Goal: Information Seeking & Learning: Learn about a topic

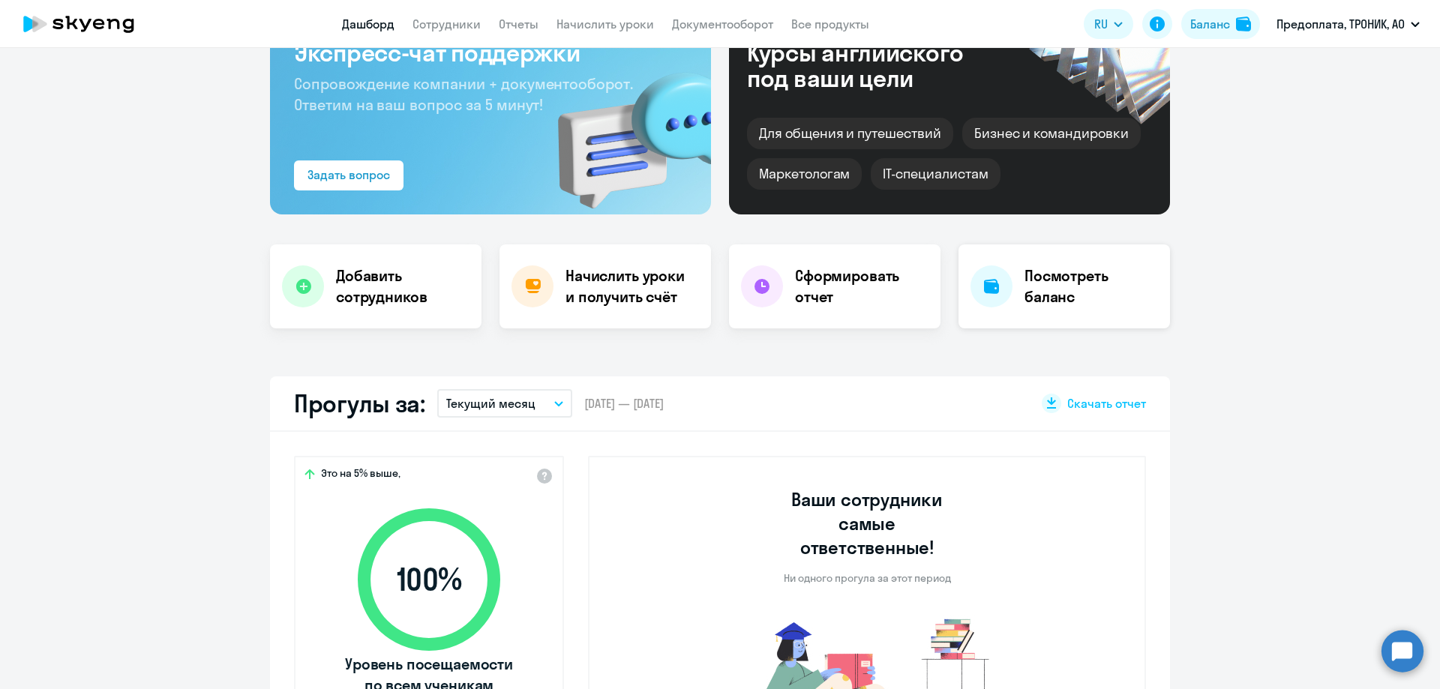
scroll to position [150, 0]
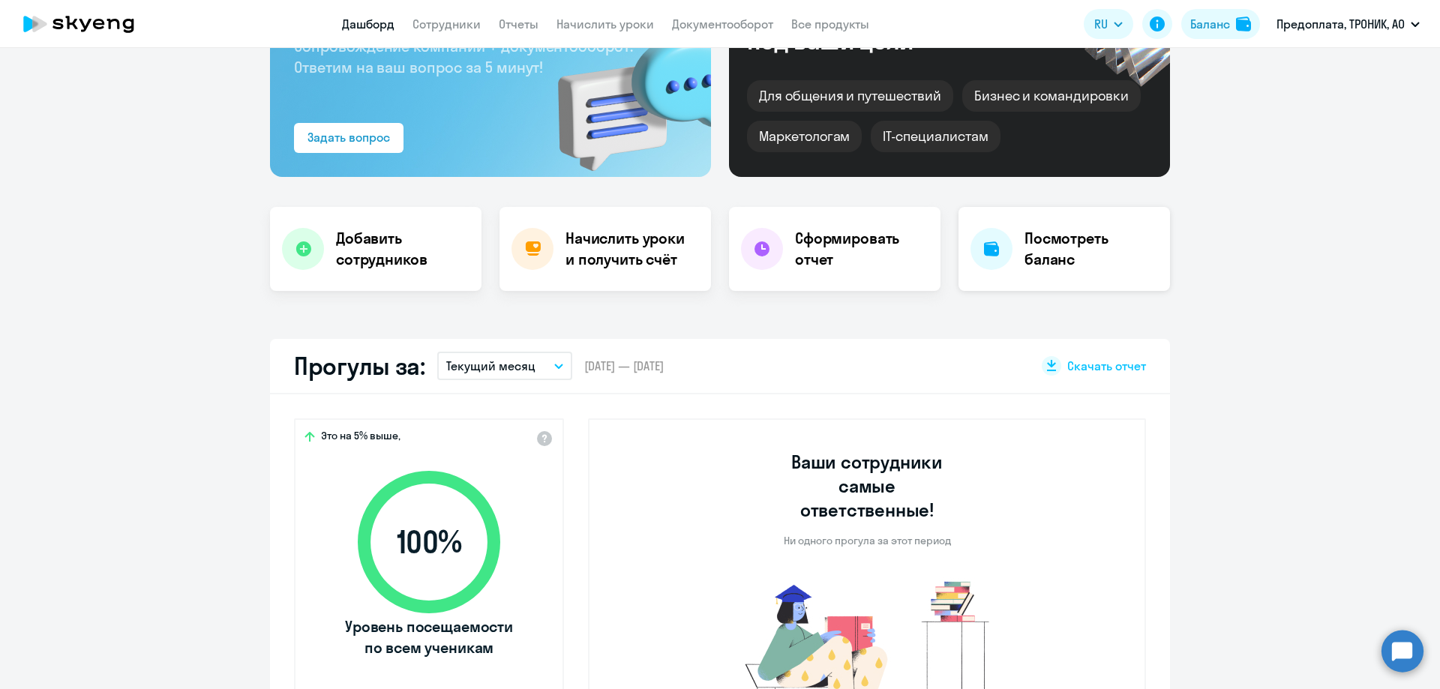
select select "30"
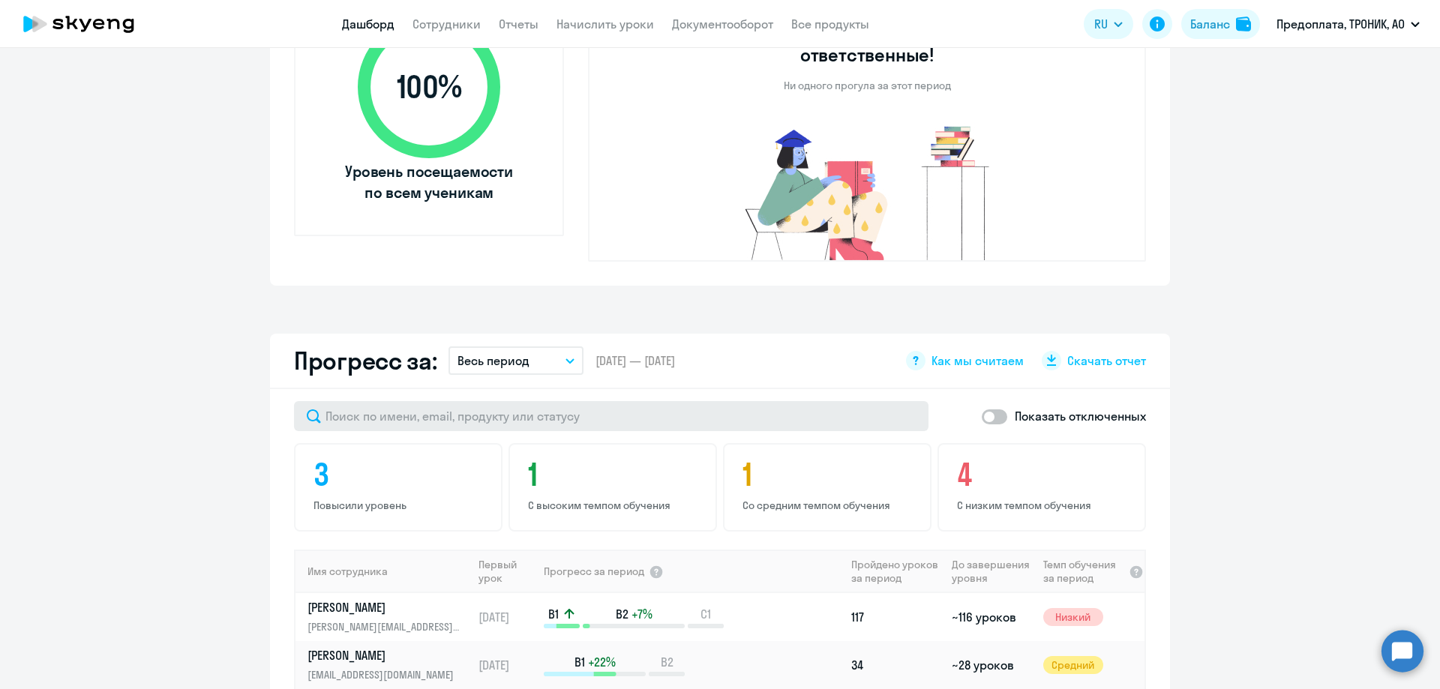
scroll to position [600, 0]
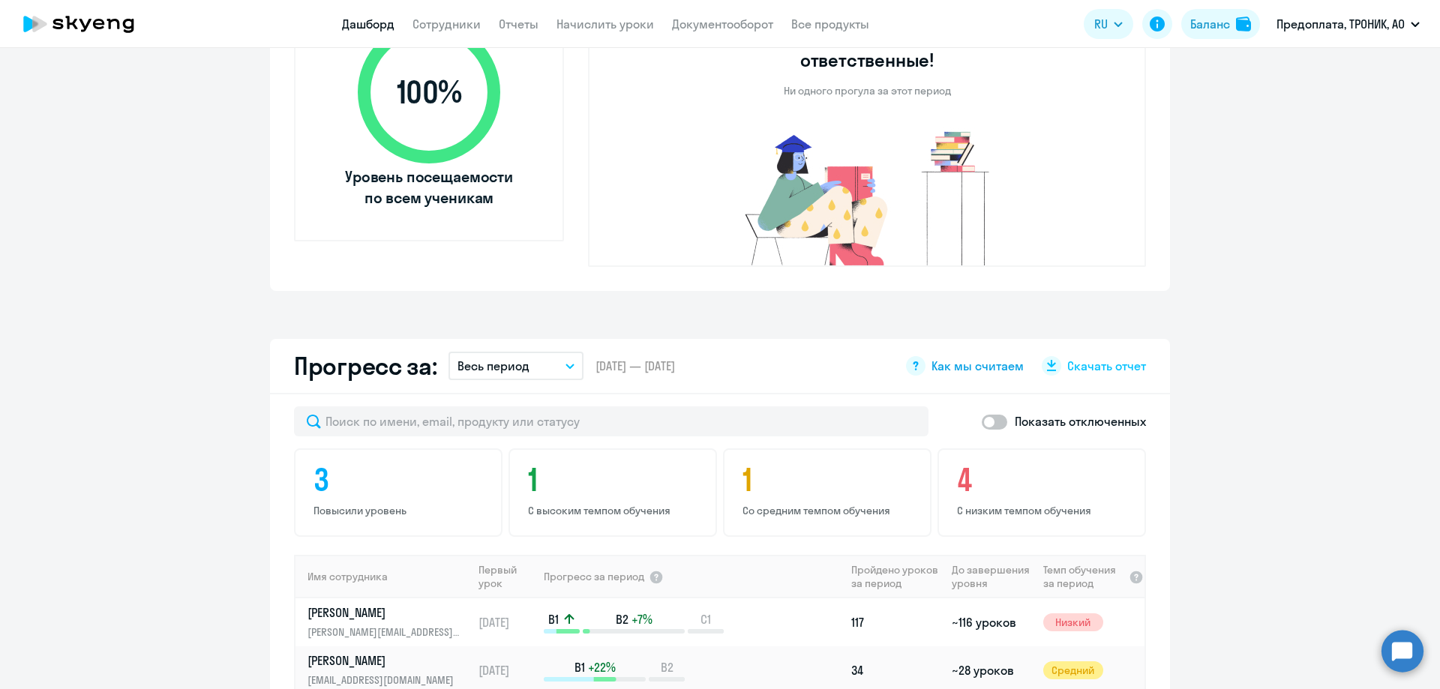
click at [915, 356] on icon at bounding box center [915, 365] width 19 height 19
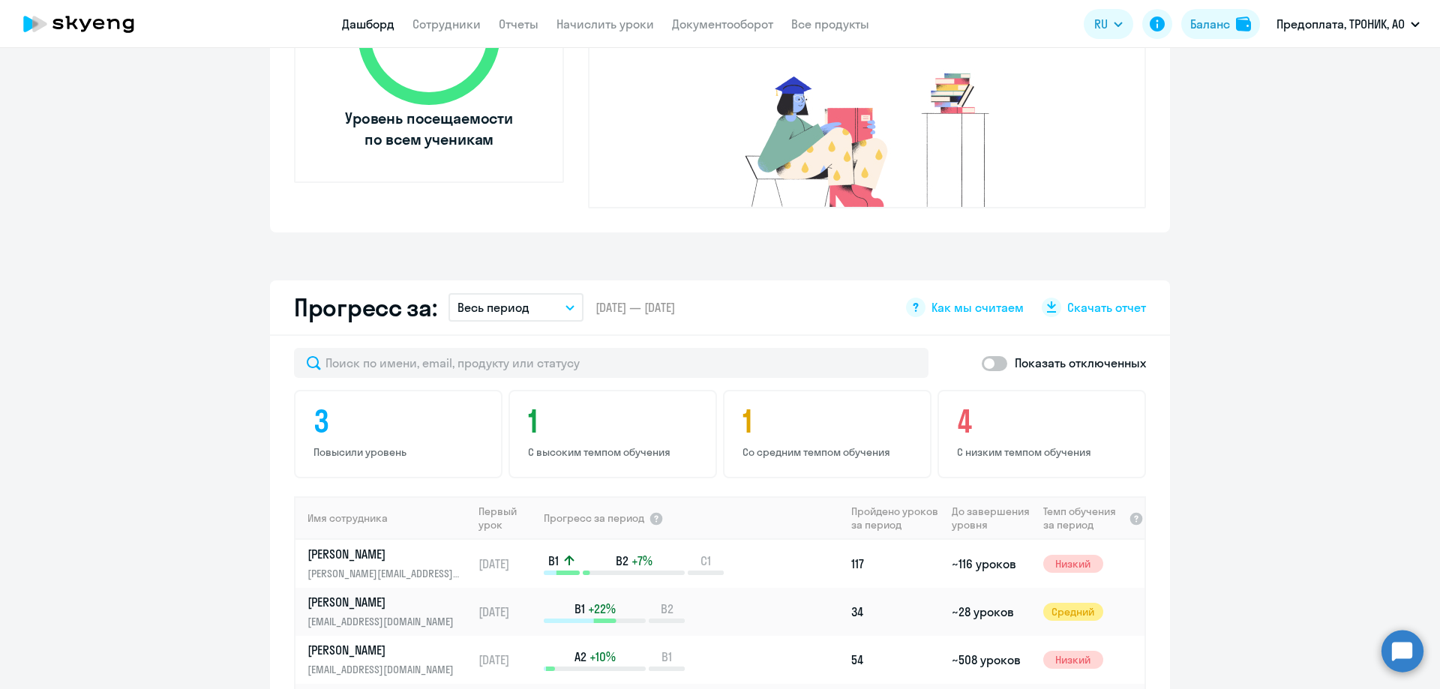
scroll to position [750, 0]
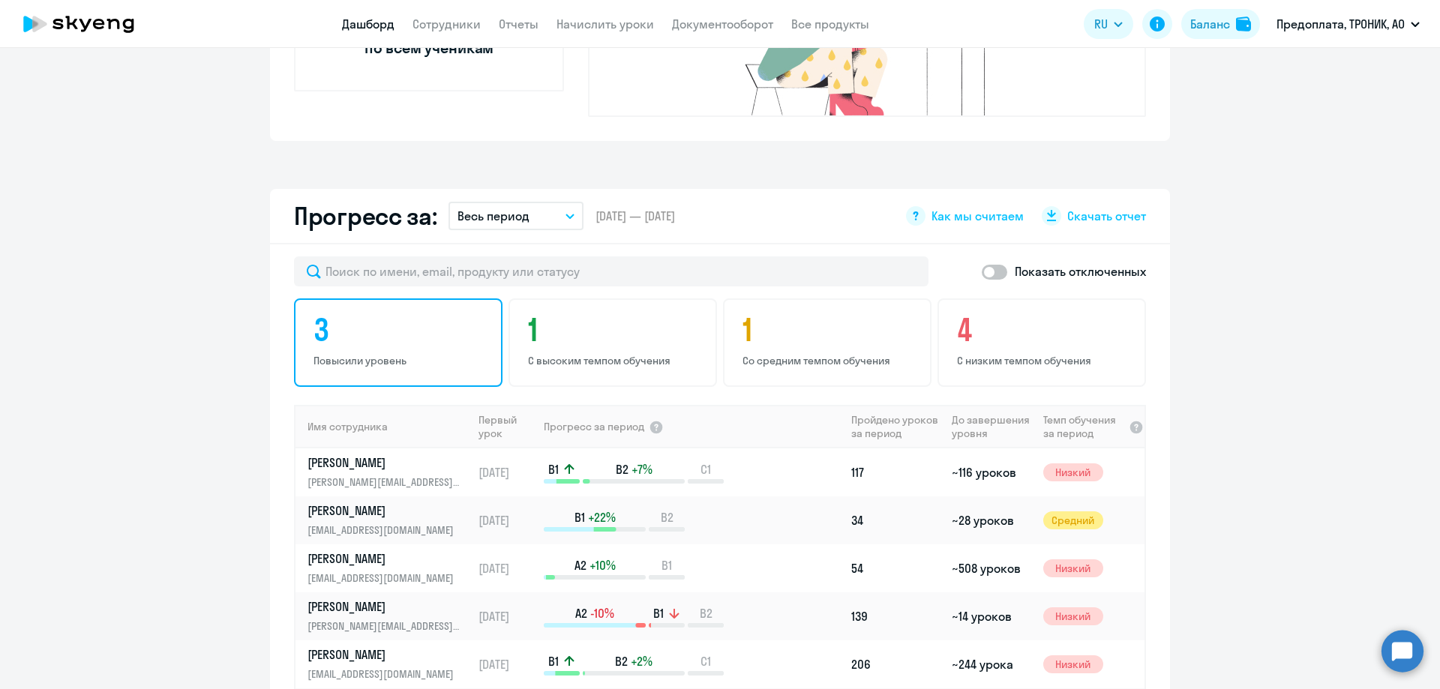
click at [414, 318] on h4 "3" at bounding box center [400, 330] width 174 height 36
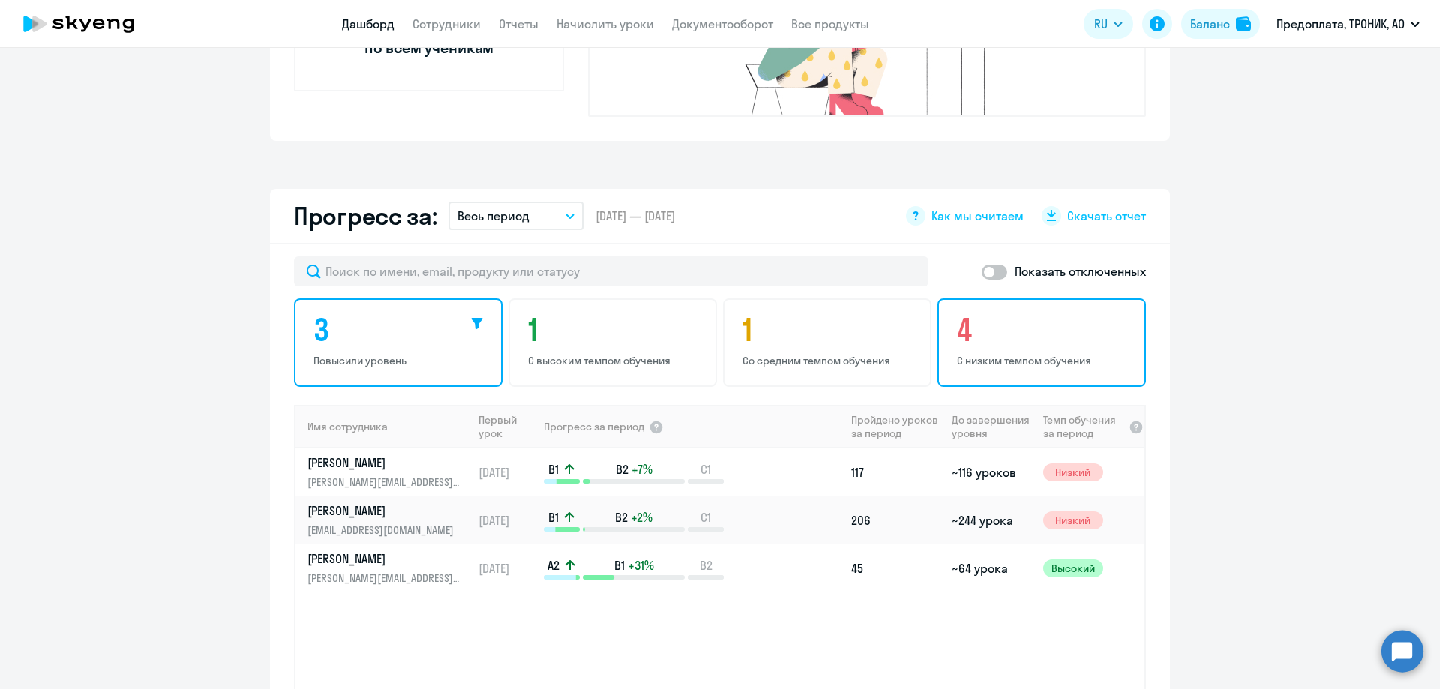
click at [1037, 312] on h4 "4" at bounding box center [1044, 330] width 174 height 36
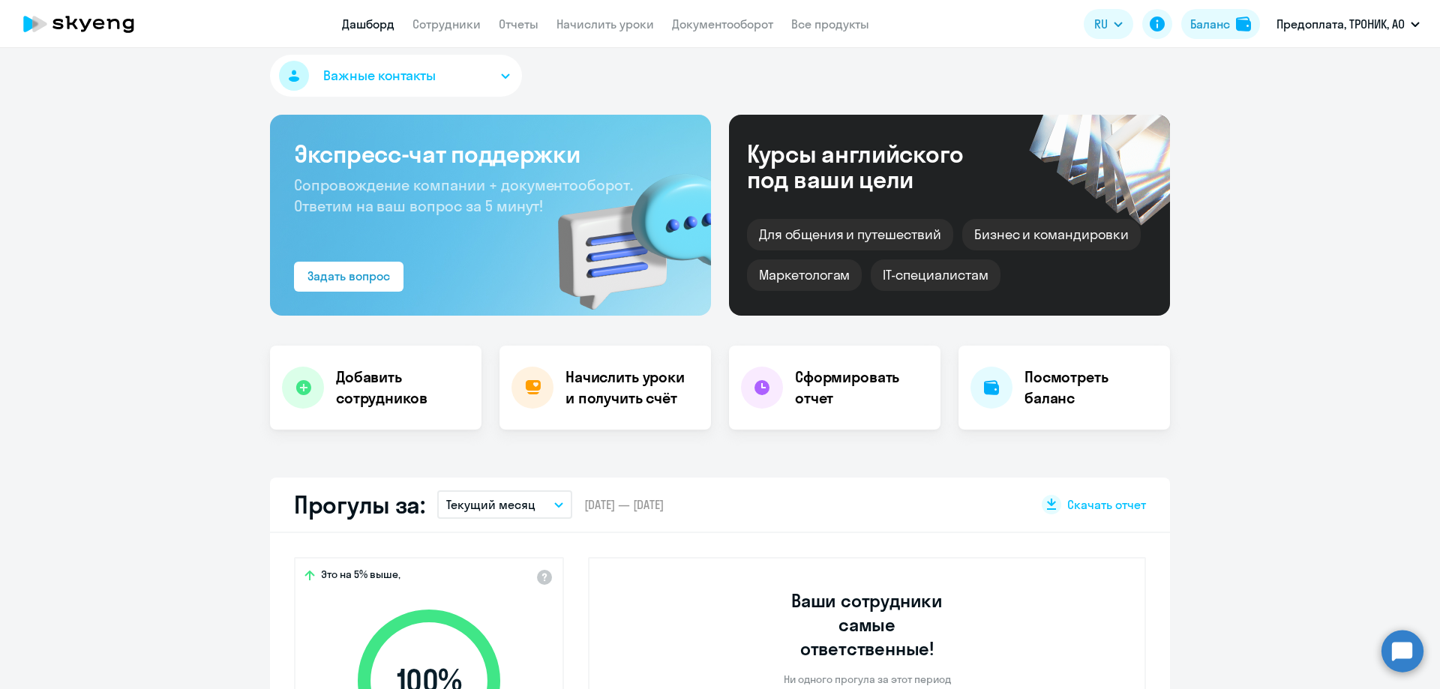
scroll to position [0, 0]
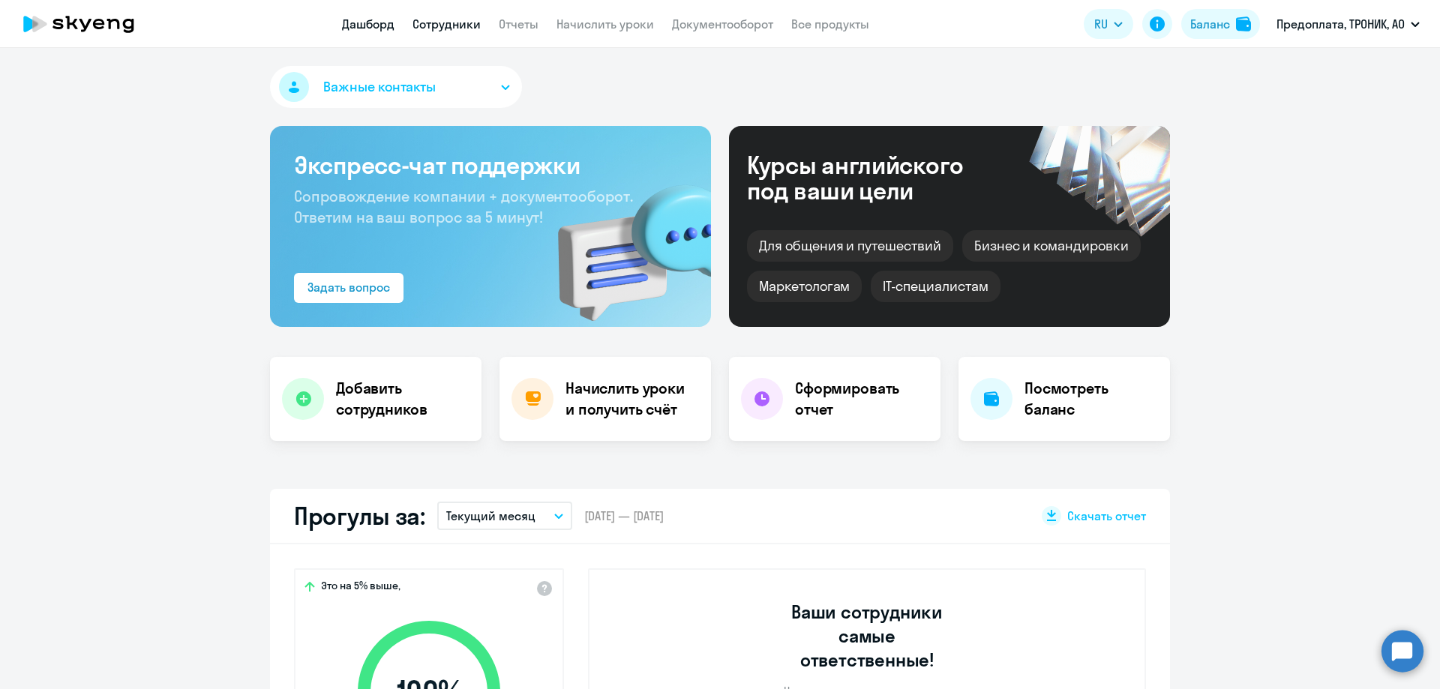
click at [442, 22] on link "Сотрудники" at bounding box center [446, 23] width 68 height 15
select select "30"
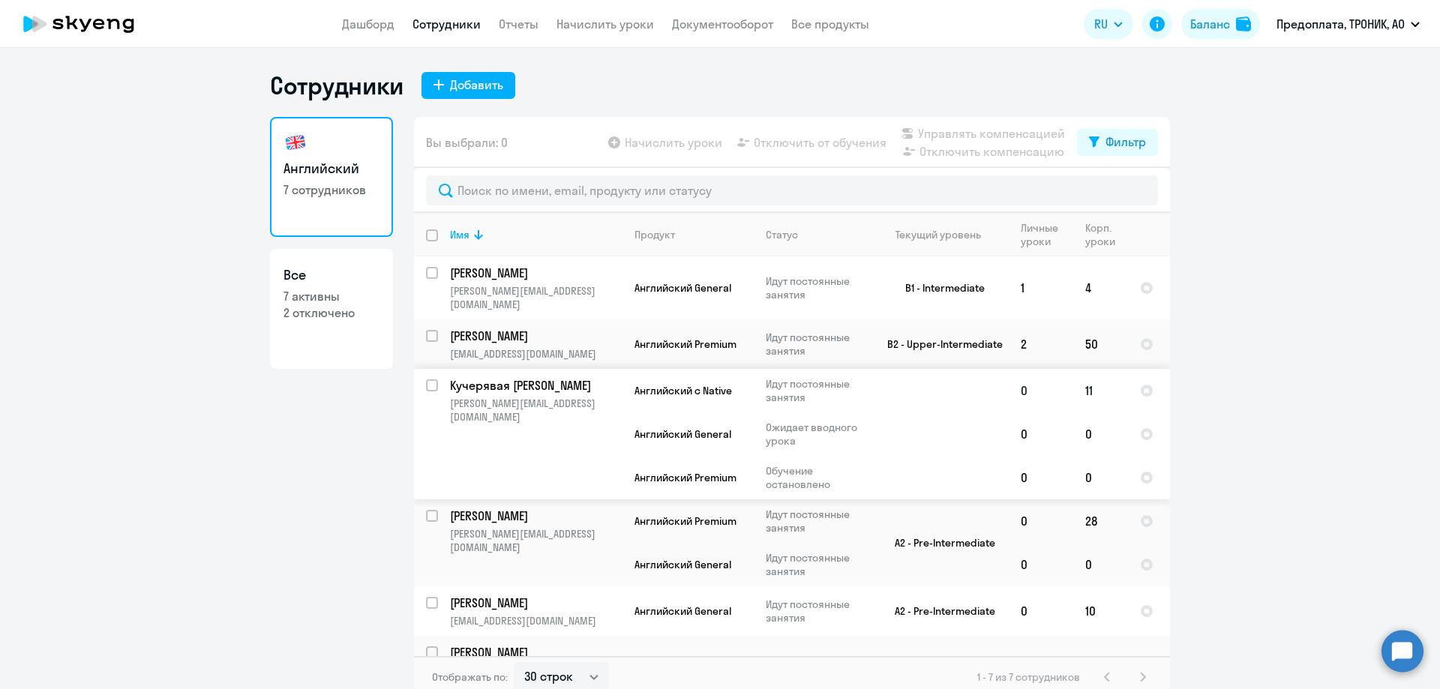
click at [1087, 372] on td "11" at bounding box center [1100, 390] width 55 height 43
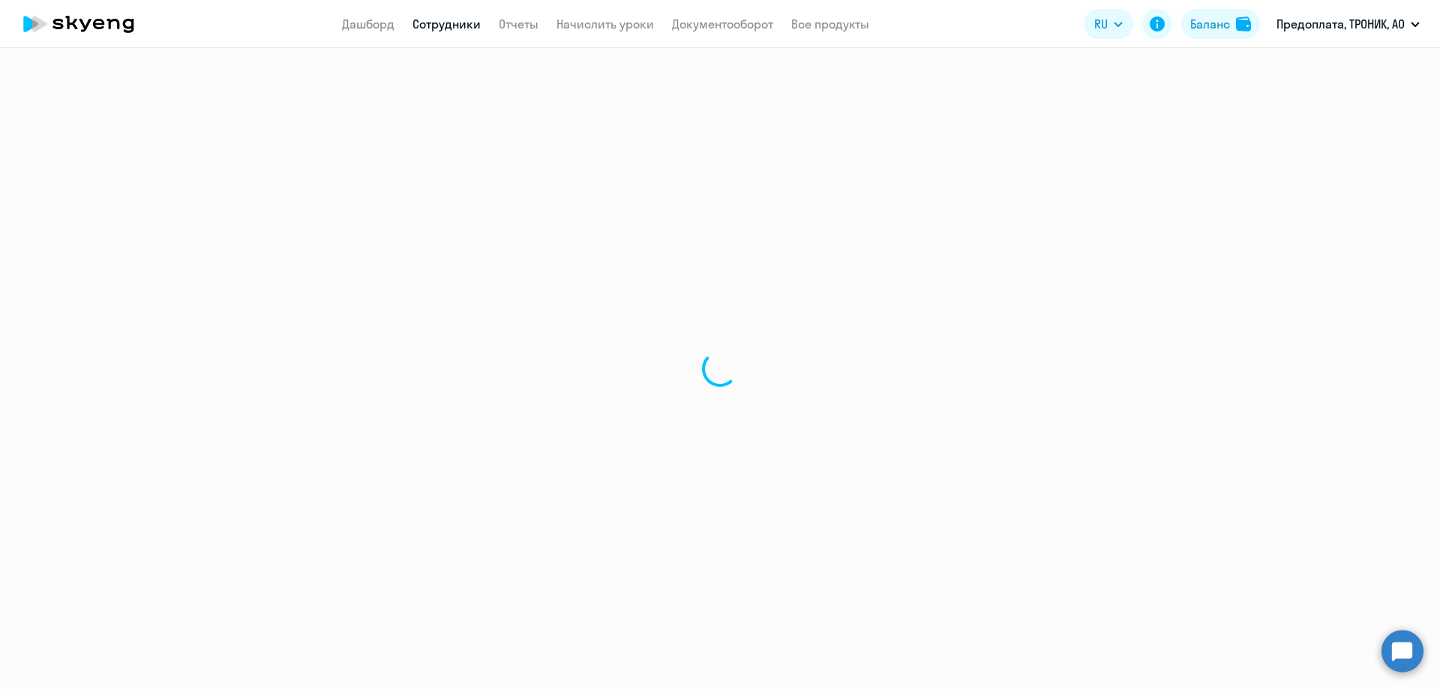
click at [1083, 378] on div at bounding box center [720, 368] width 1440 height 641
select select "english"
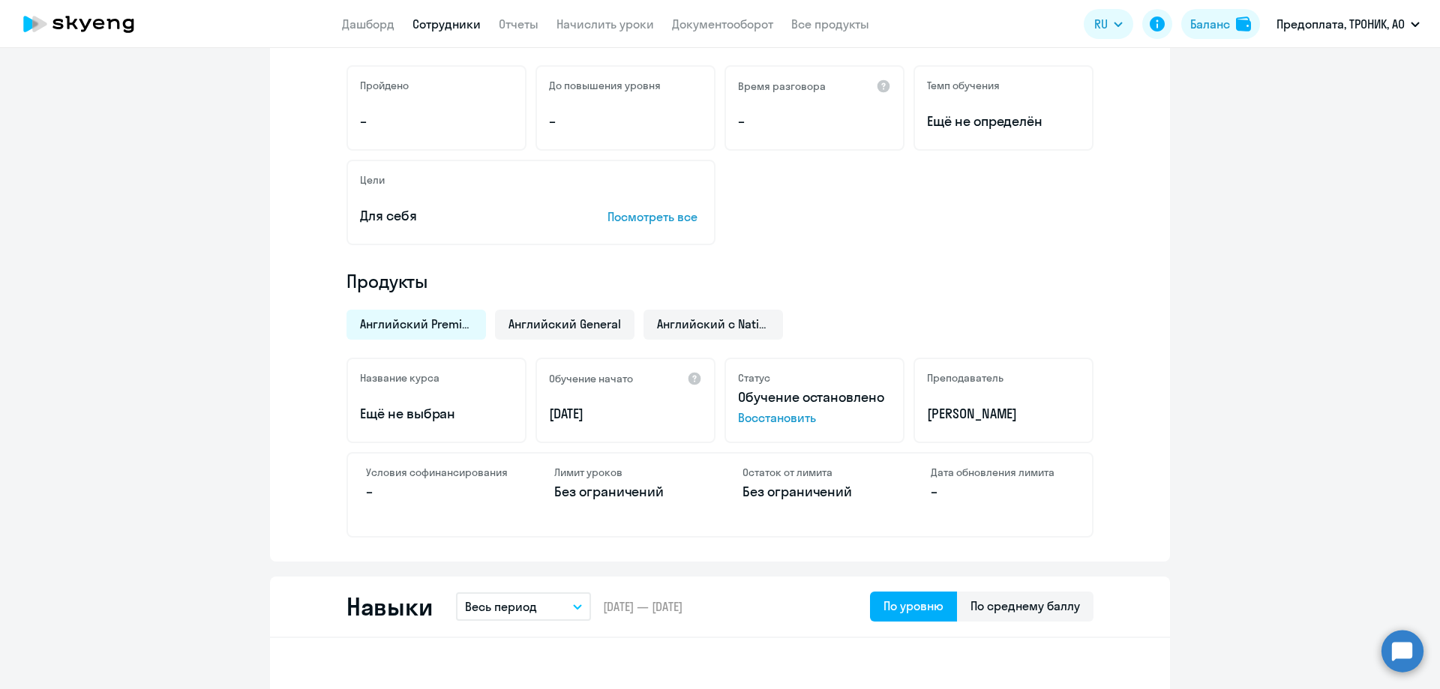
scroll to position [300, 0]
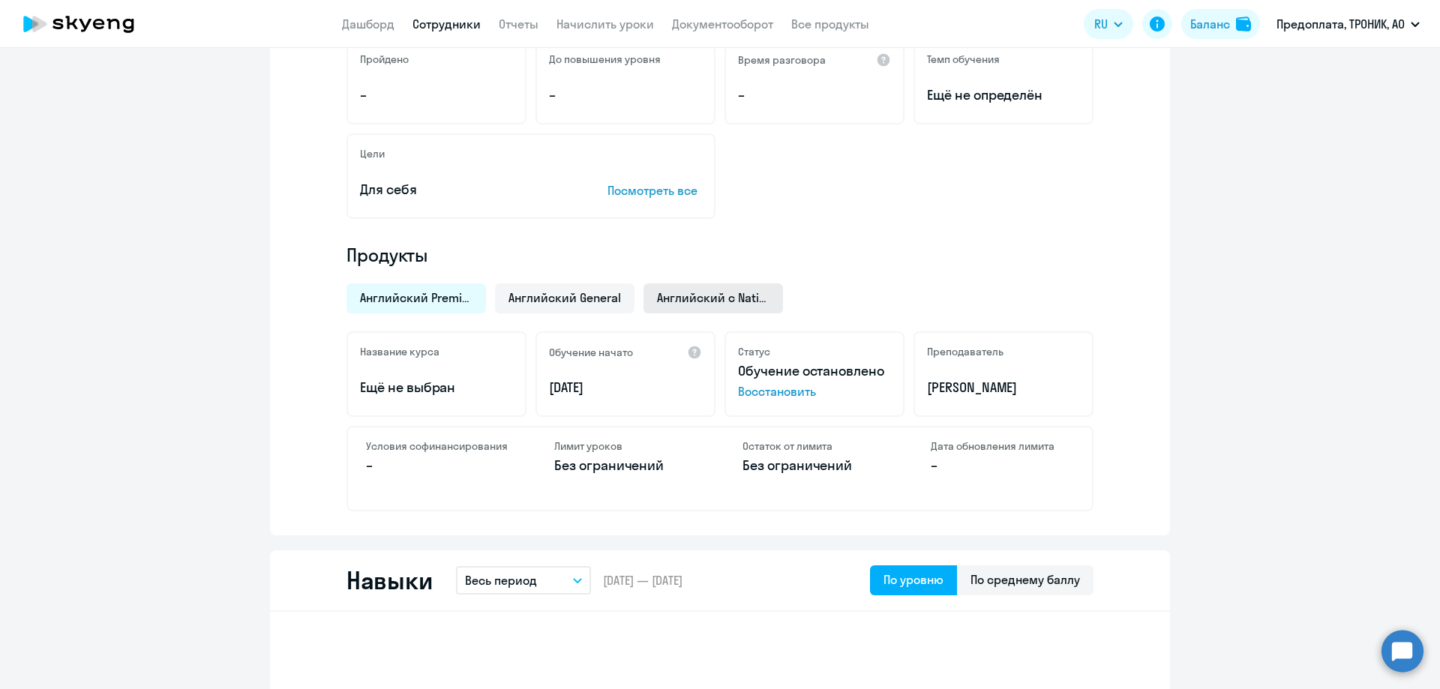
click at [743, 293] on span "Английский с Native" at bounding box center [713, 297] width 112 height 16
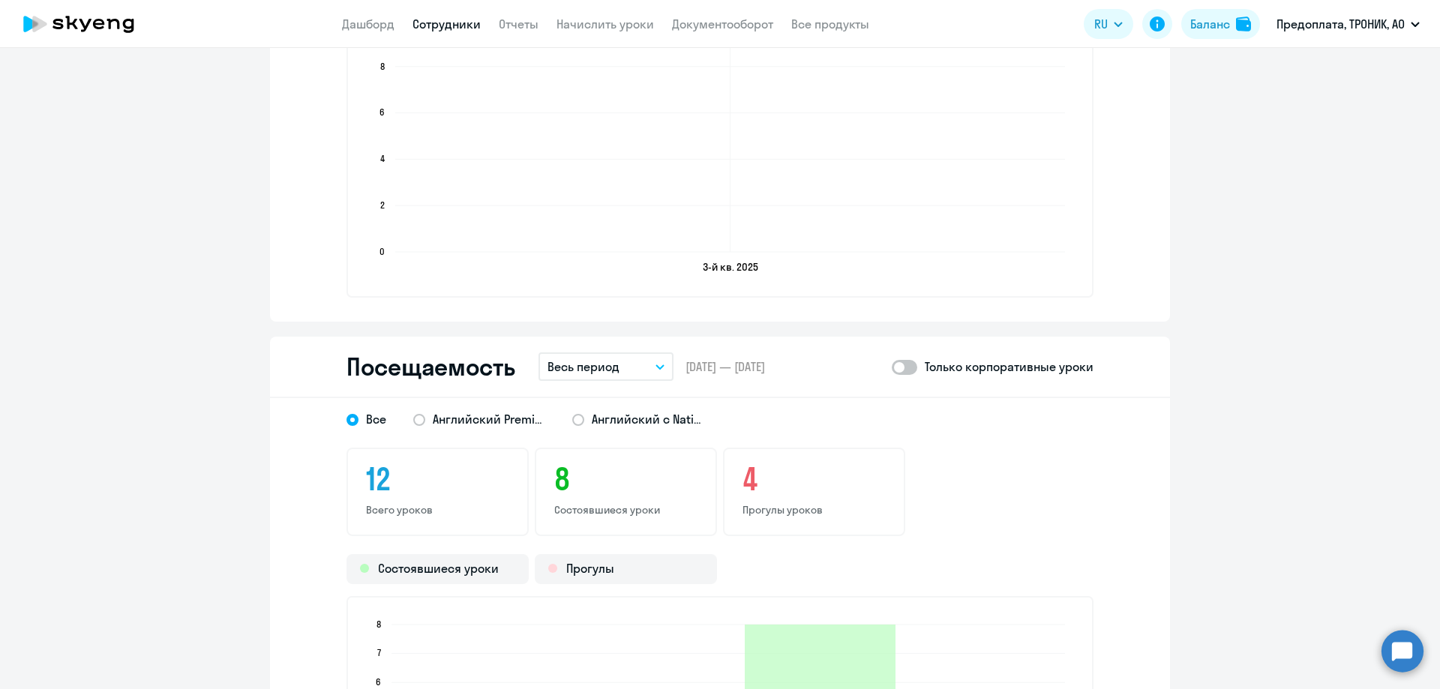
scroll to position [1496, 0]
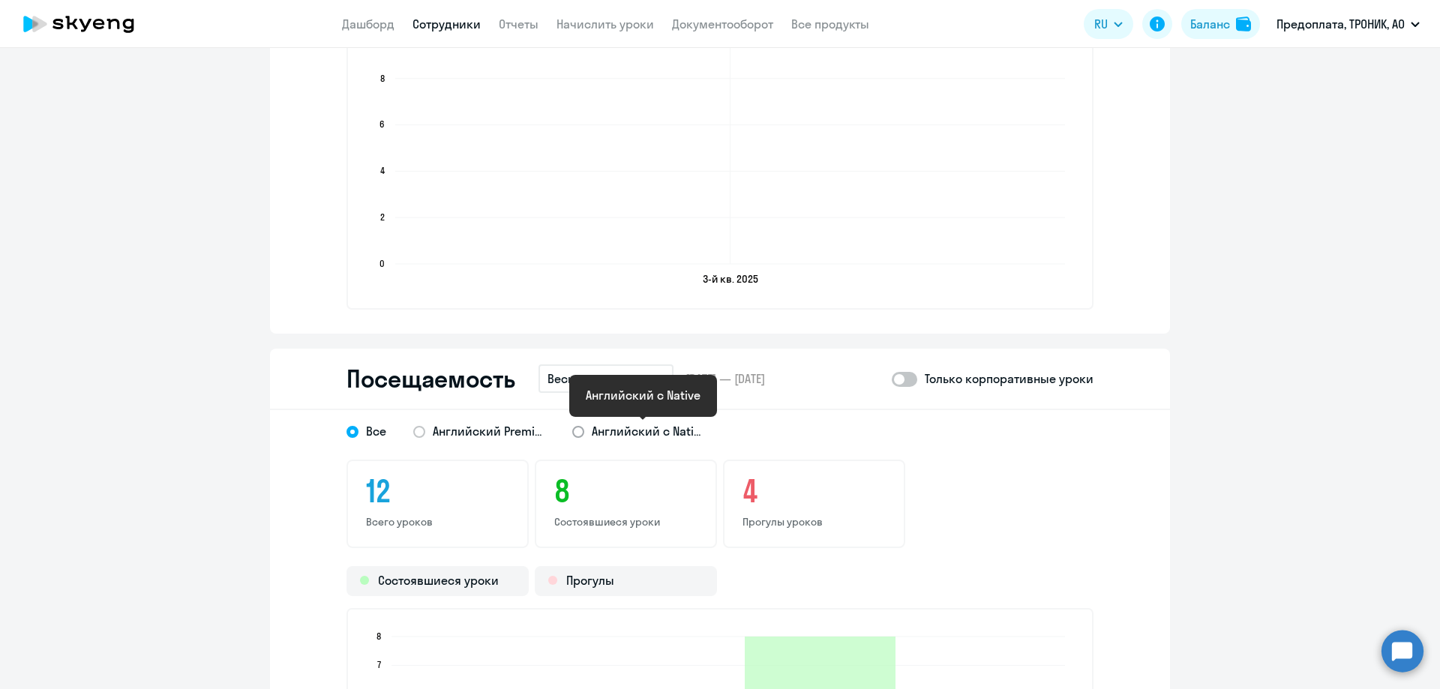
click at [592, 431] on span "Английский с Native" at bounding box center [648, 431] width 112 height 16
click at [0, 0] on input "Английский с Native" at bounding box center [0, 0] width 0 height 0
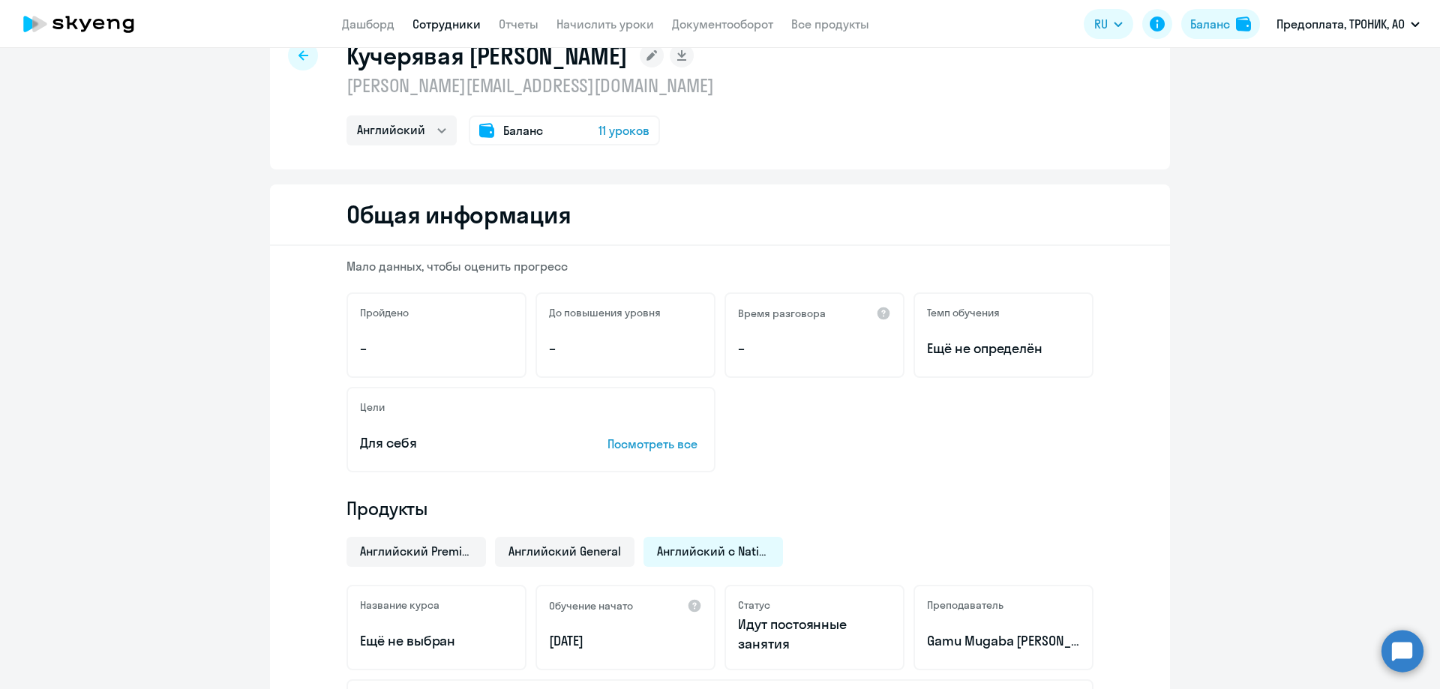
scroll to position [0, 0]
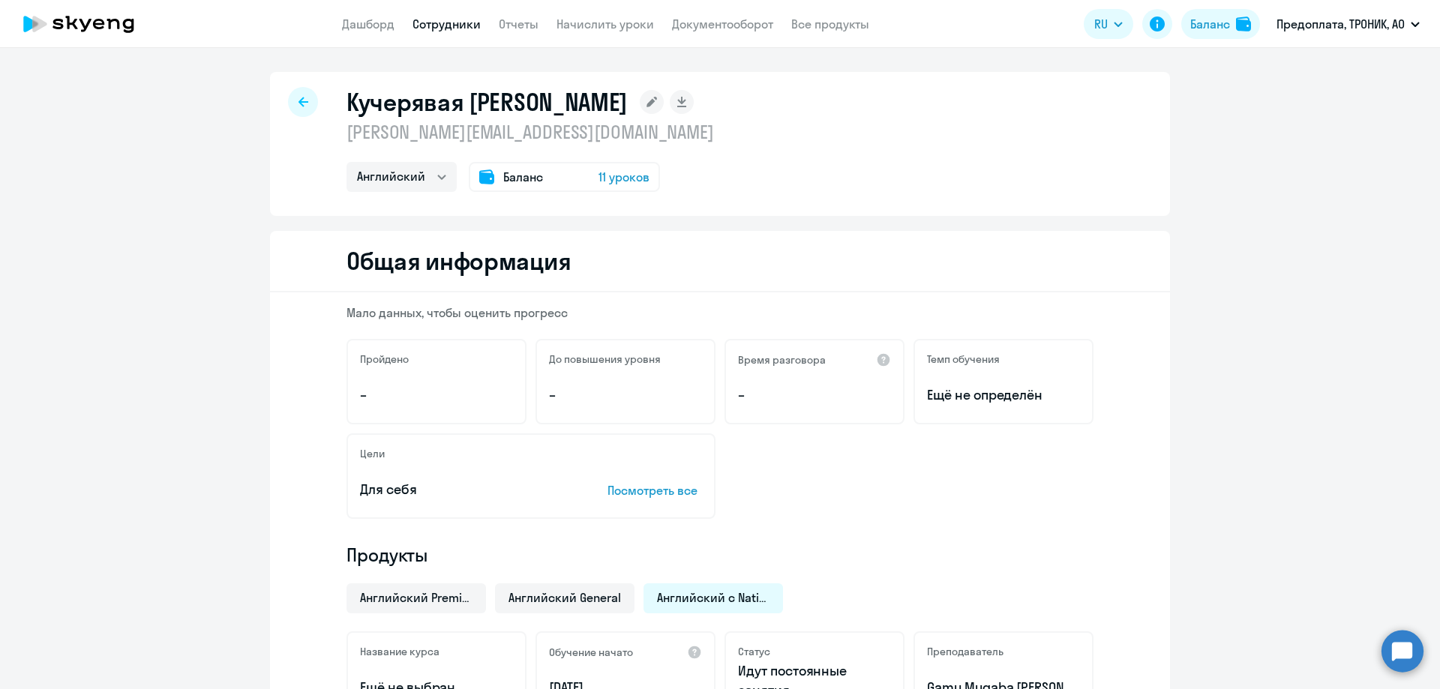
click at [623, 181] on span "11 уроков" at bounding box center [623, 177] width 51 height 18
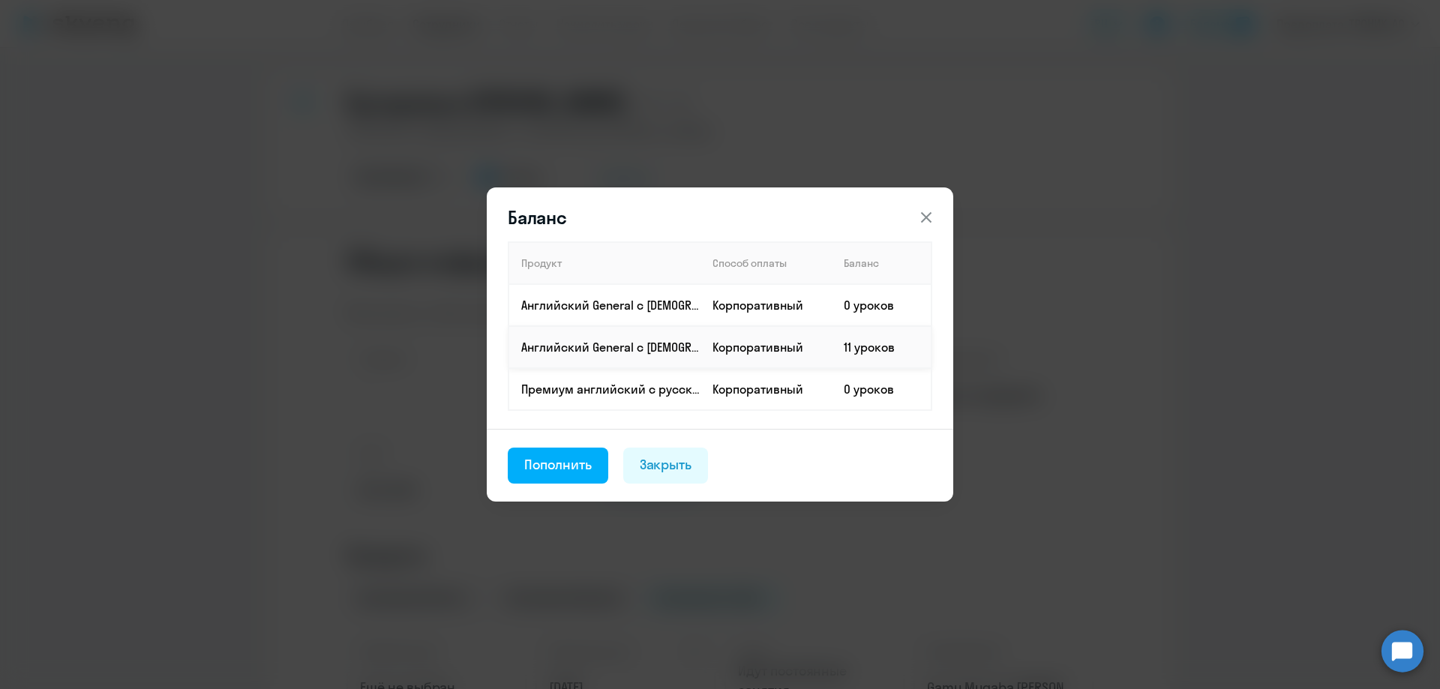
click at [798, 348] on td "Корпоративный" at bounding box center [765, 347] width 131 height 42
click at [928, 220] on icon at bounding box center [926, 217] width 10 height 10
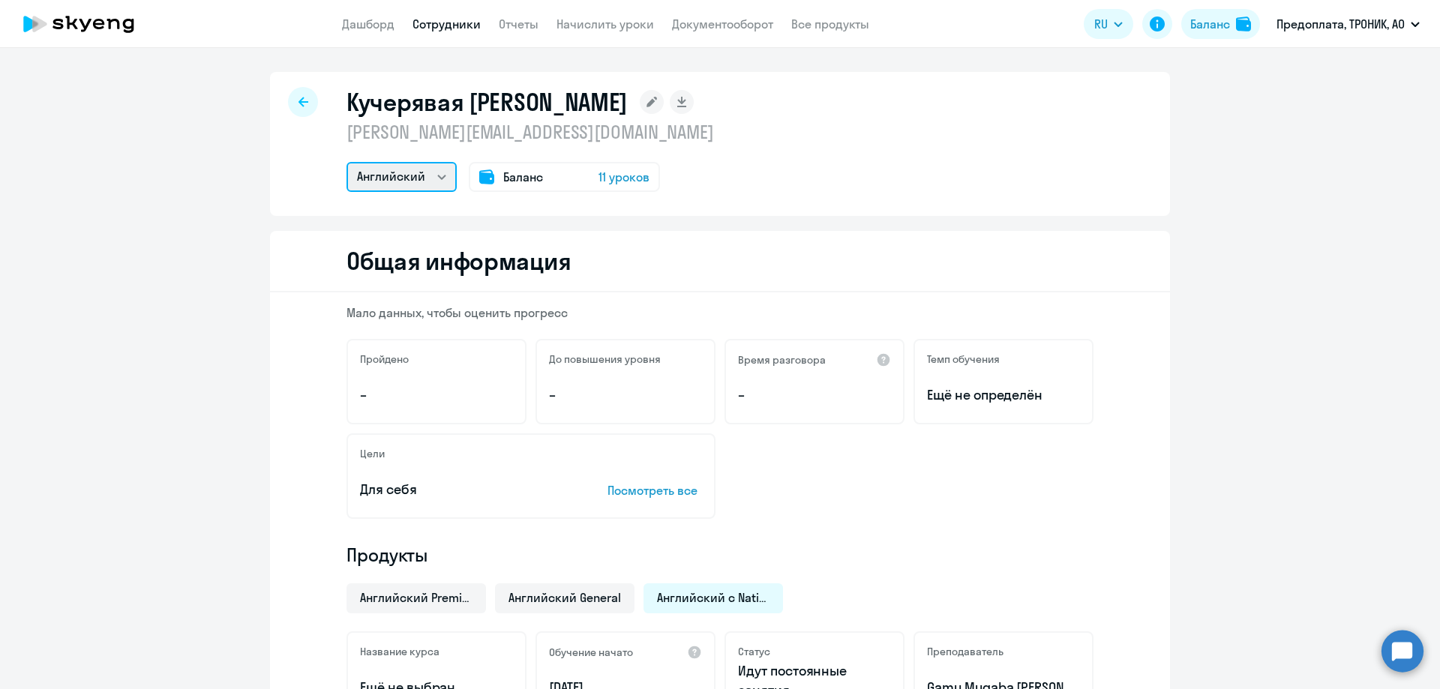
click at [421, 181] on select "Английский" at bounding box center [401, 177] width 110 height 30
click at [346, 162] on select "Английский" at bounding box center [401, 177] width 110 height 30
click at [842, 184] on div "Кучерявая Елена Сергеевна [EMAIL_ADDRESS][DOMAIN_NAME] Английский Баланс 11 уро…" at bounding box center [720, 144] width 900 height 144
click at [288, 100] on div at bounding box center [303, 102] width 30 height 30
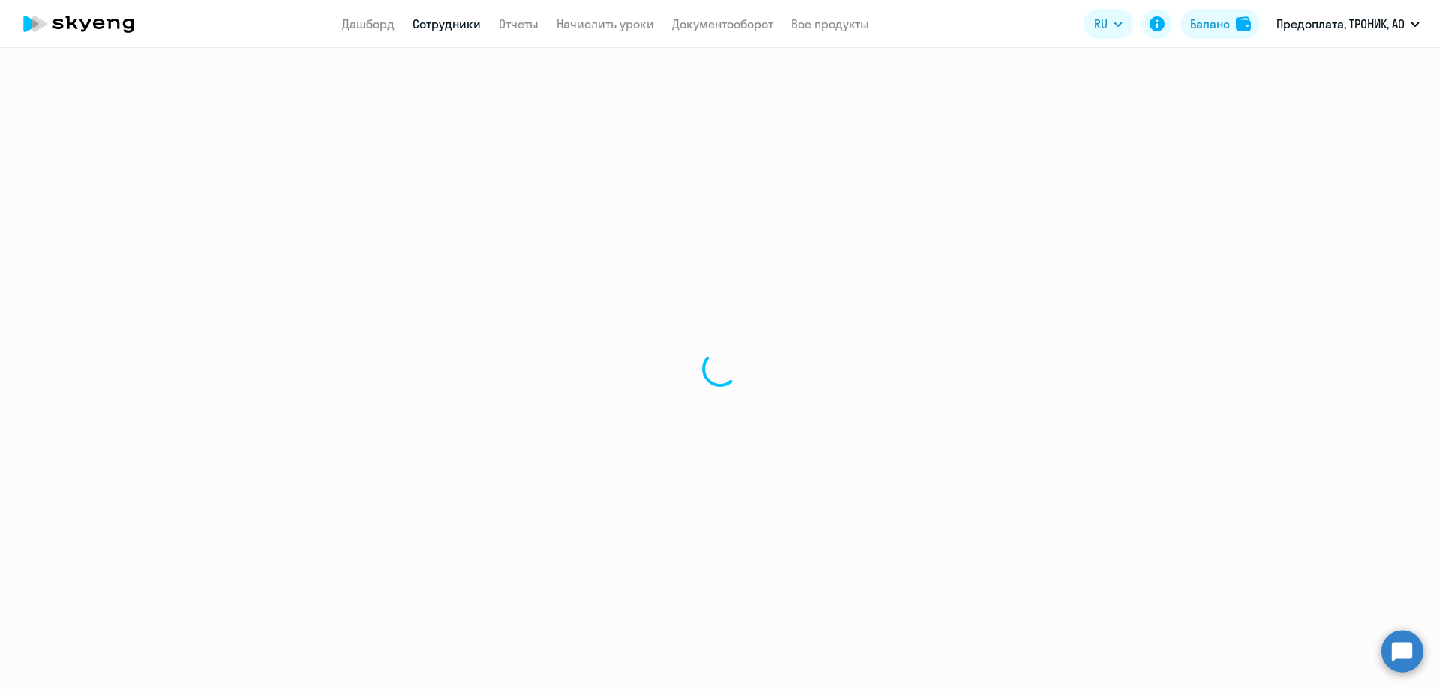
select select "30"
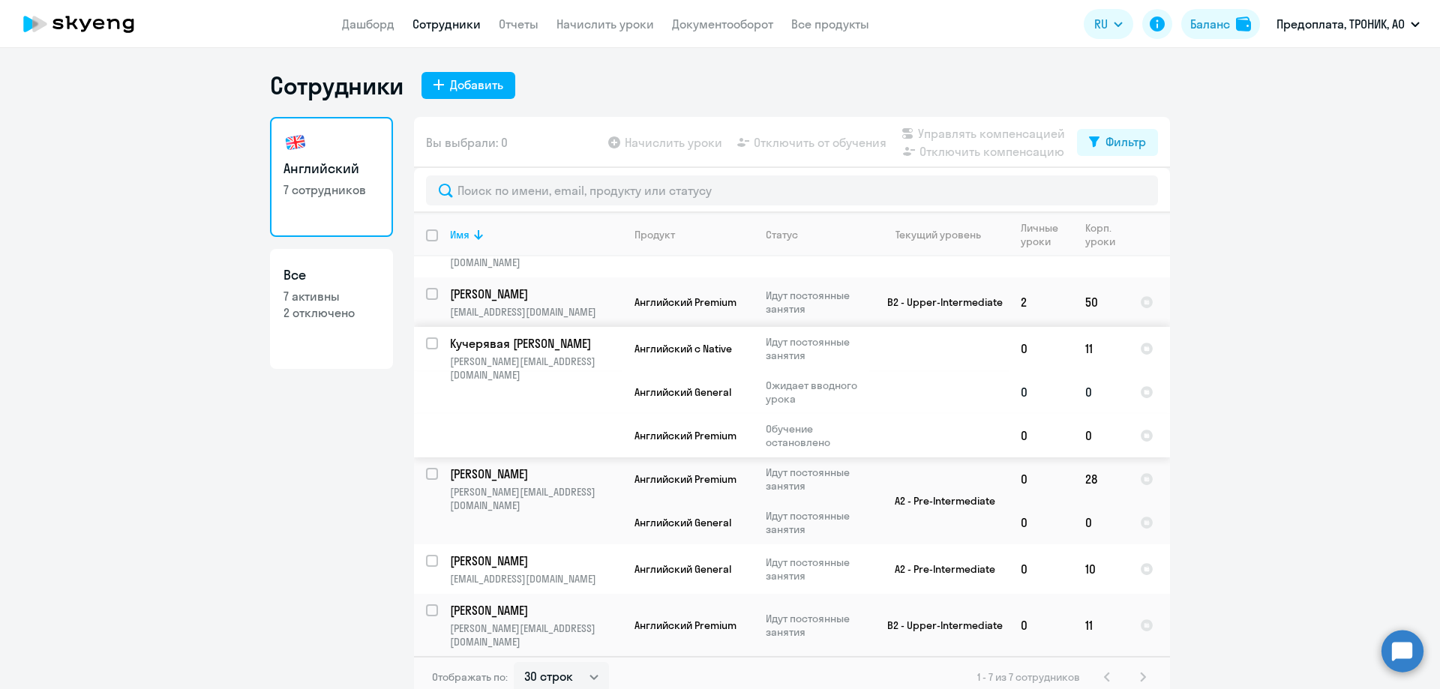
scroll to position [65, 0]
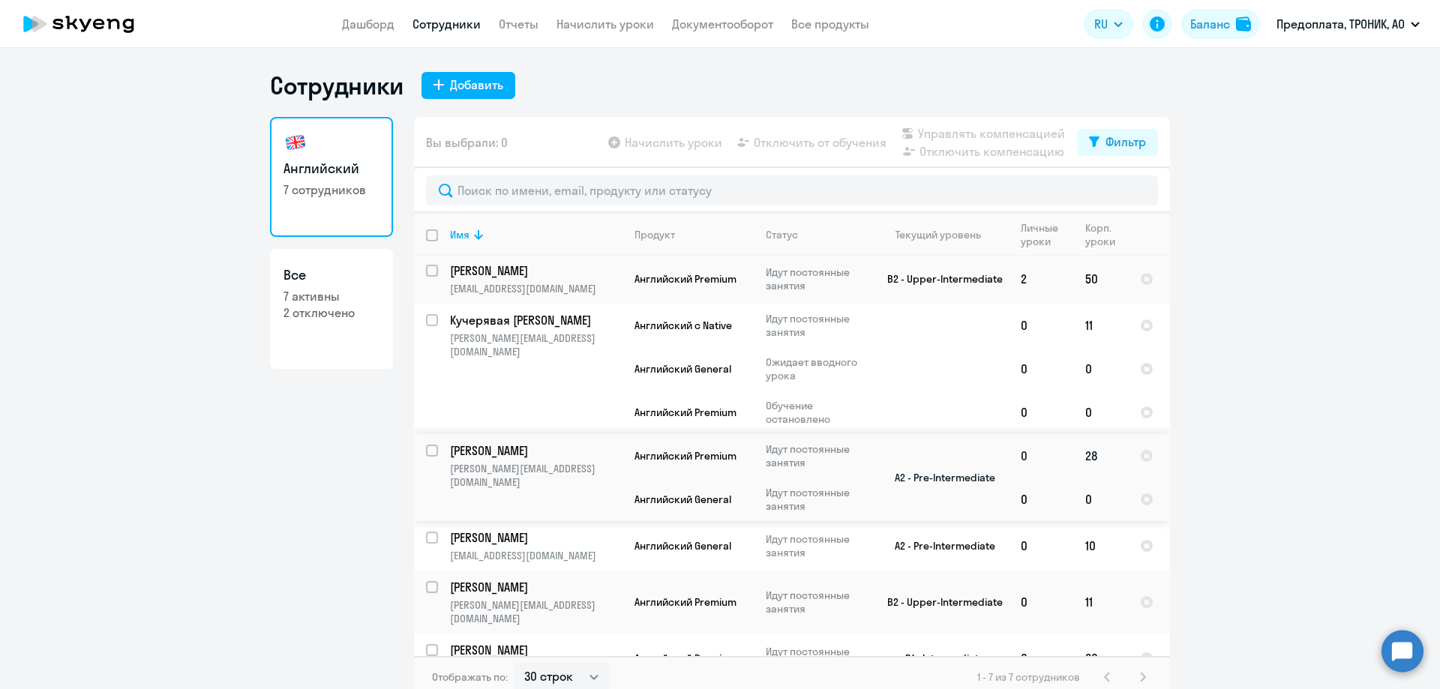
click at [1084, 446] on td "28" at bounding box center [1100, 455] width 55 height 43
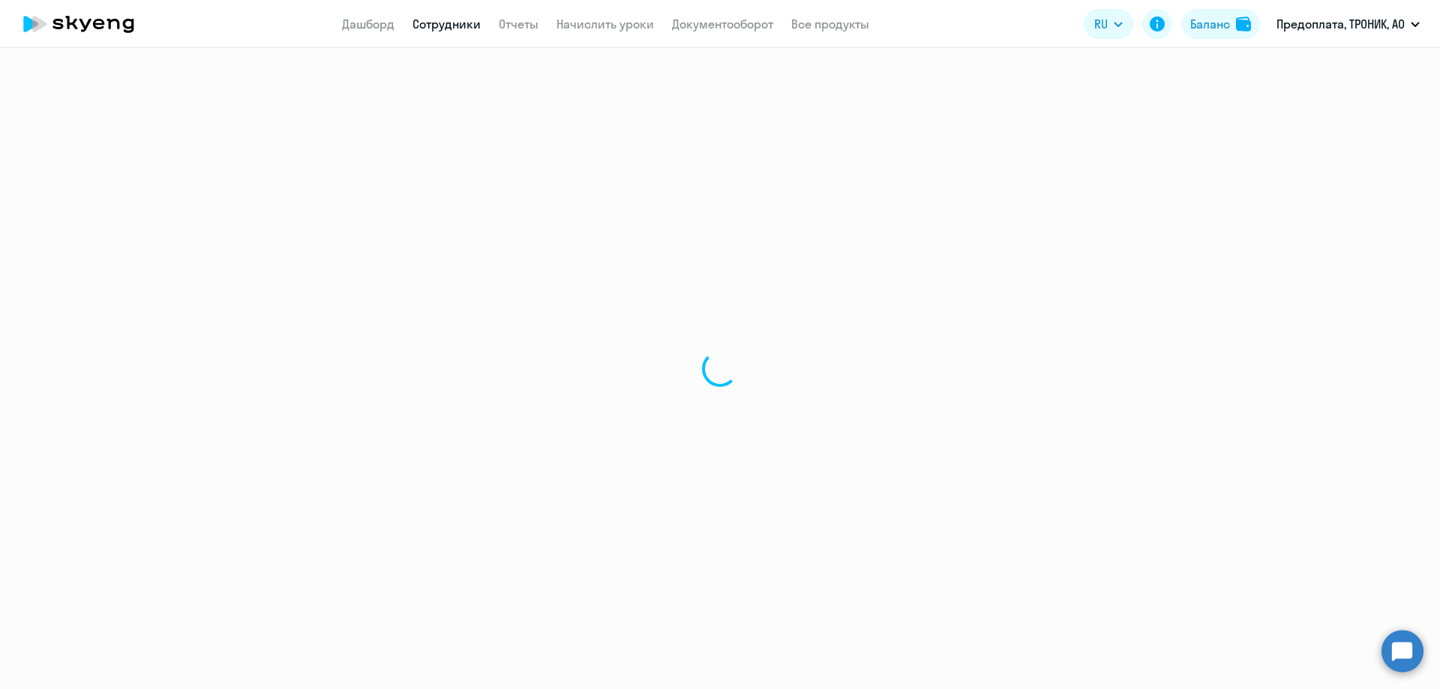
select select "english"
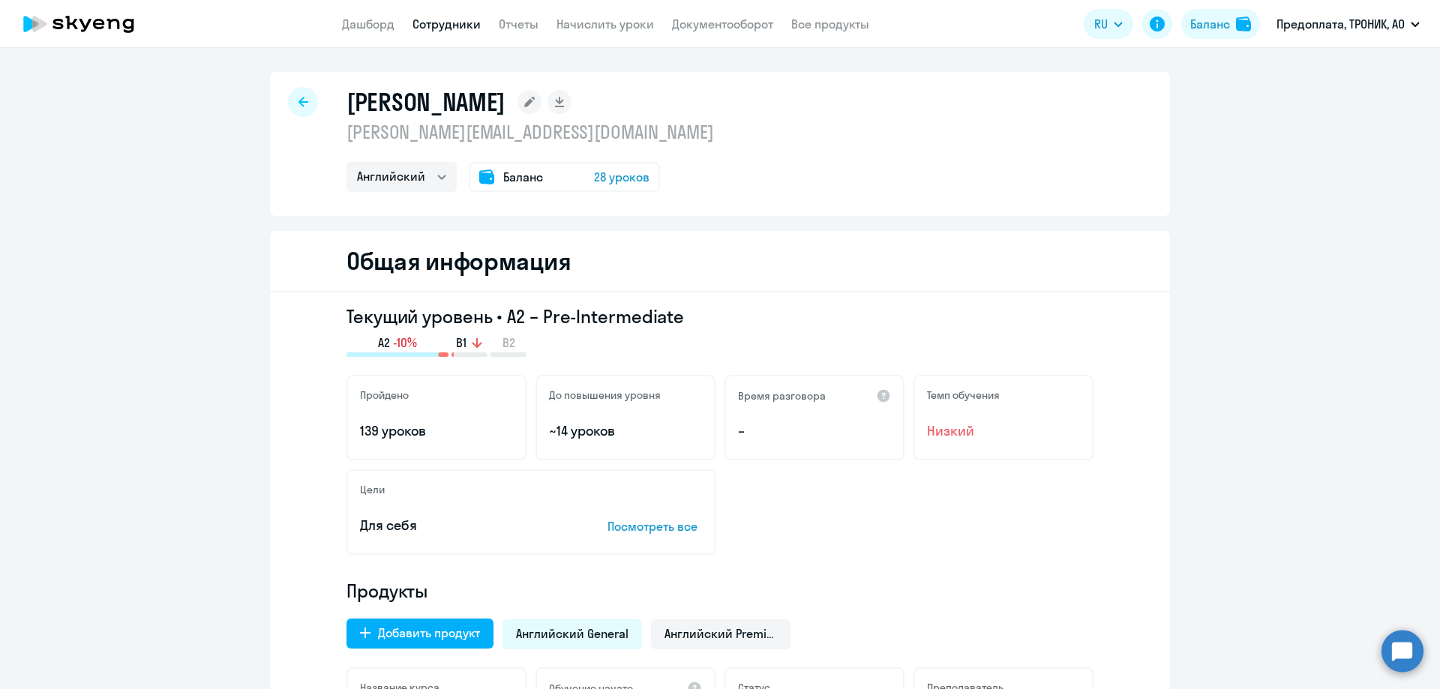
click at [298, 100] on icon at bounding box center [303, 102] width 10 height 10
select select "30"
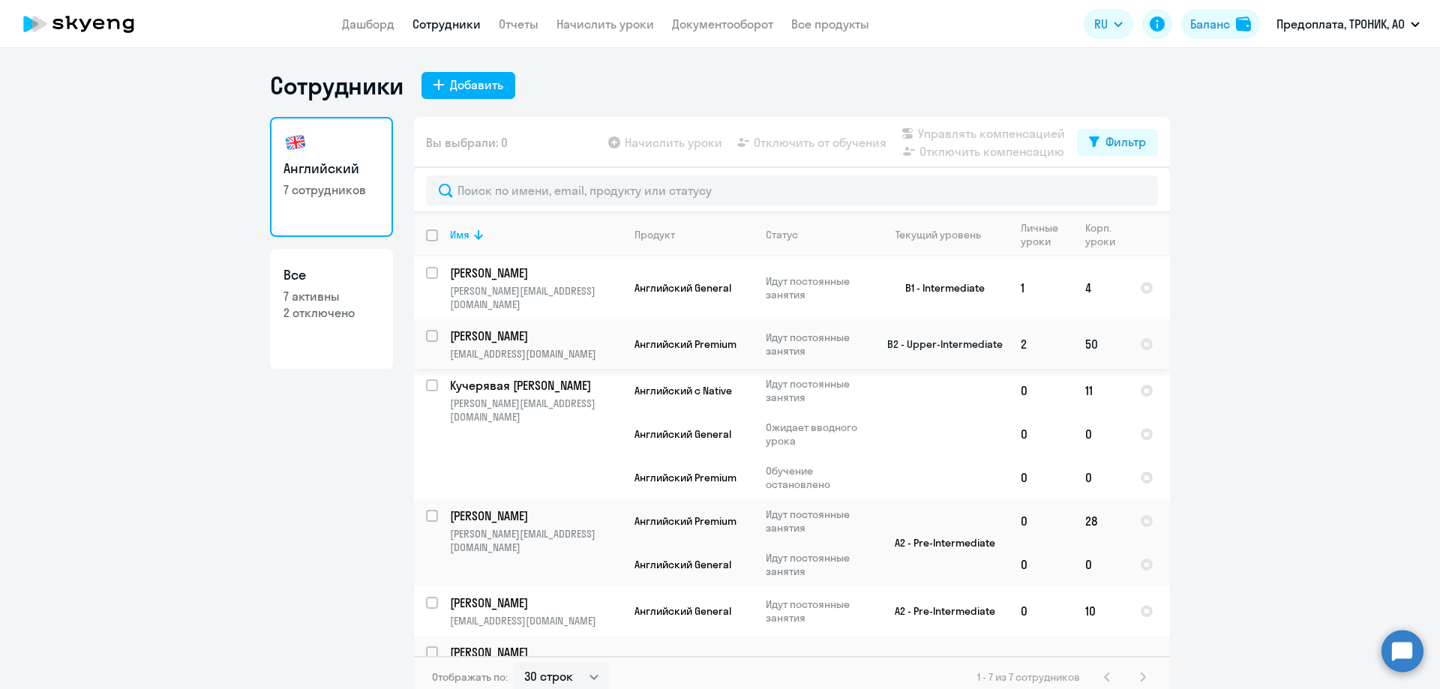
click at [563, 330] on p "[PERSON_NAME]" at bounding box center [534, 336] width 169 height 16
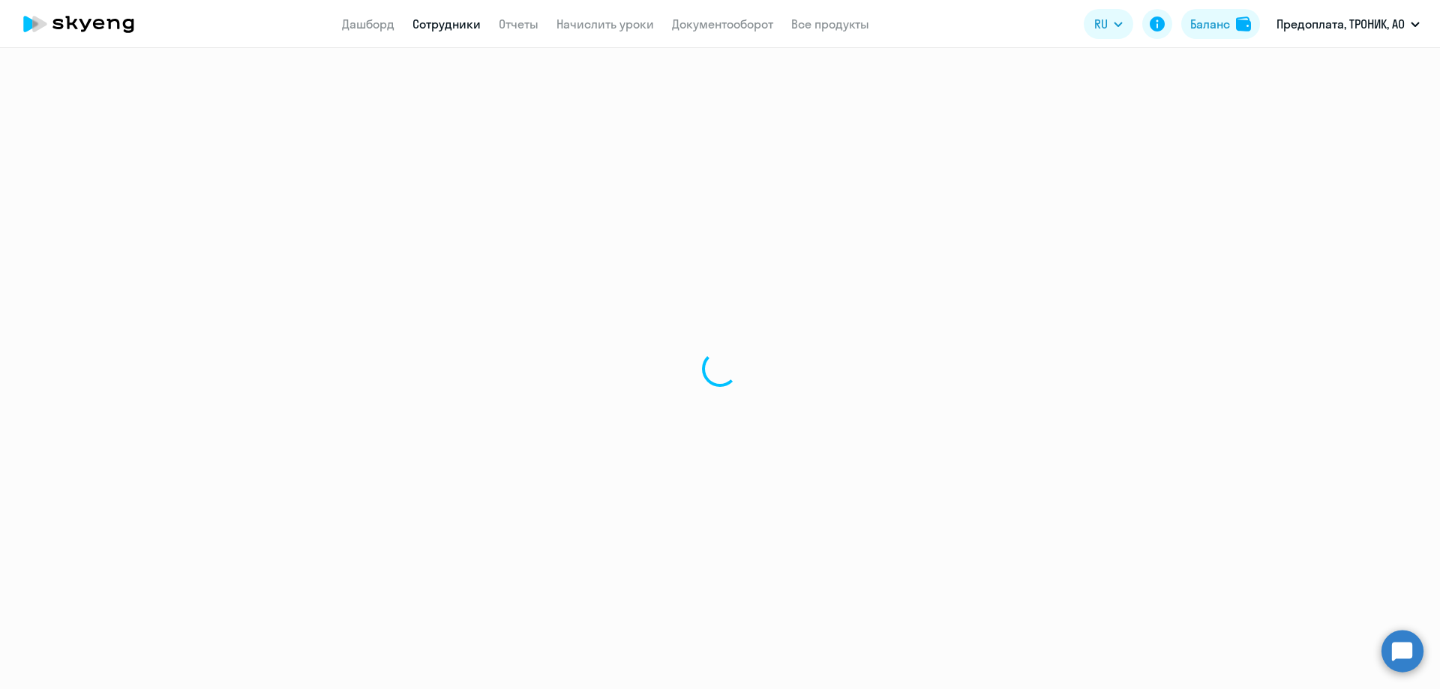
select select "english"
